Goal: Task Accomplishment & Management: Use online tool/utility

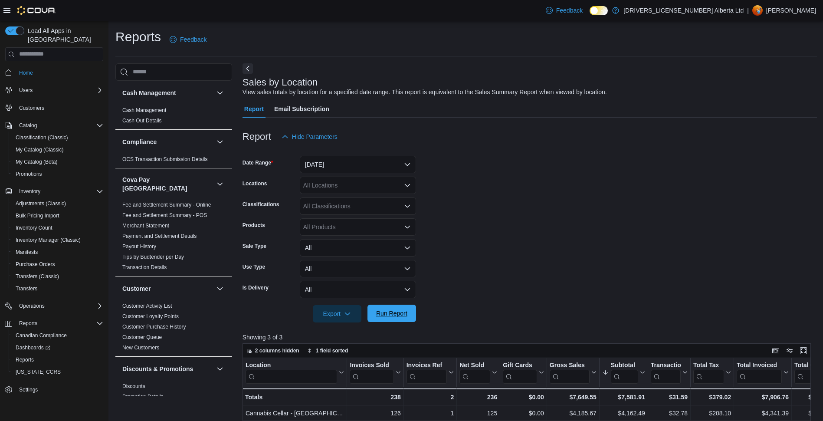
scroll to position [121, 0]
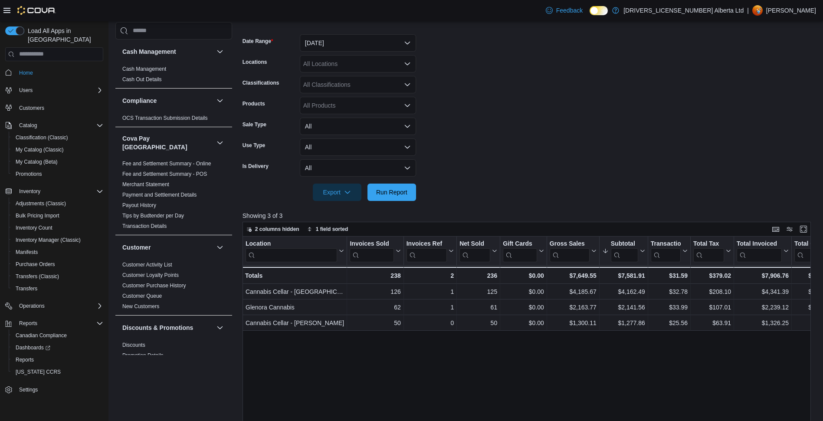
click at [587, 65] on form "Date Range [DATE] Locations All Locations Classifications All Classifications P…" at bounding box center [529, 112] width 574 height 177
click at [489, 150] on form "Date Range [DATE] Locations All Locations Classifications All Classifications P…" at bounding box center [529, 112] width 574 height 177
click at [394, 191] on span "Run Report" at bounding box center [391, 191] width 31 height 9
